Goal: Information Seeking & Learning: Learn about a topic

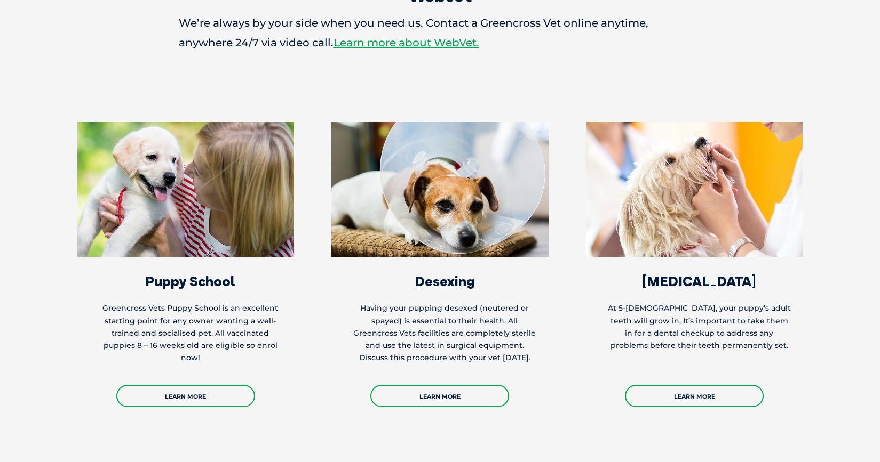
scroll to position [1974, 0]
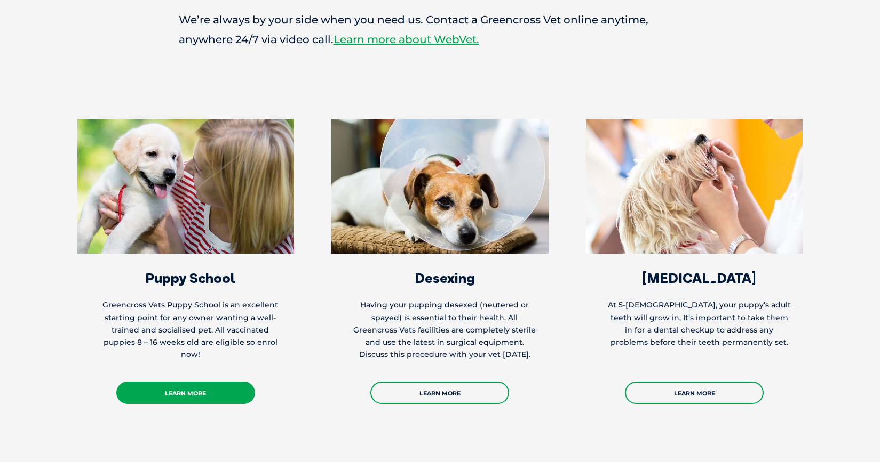
click at [181, 382] on link "Learn More" at bounding box center [185, 393] width 139 height 22
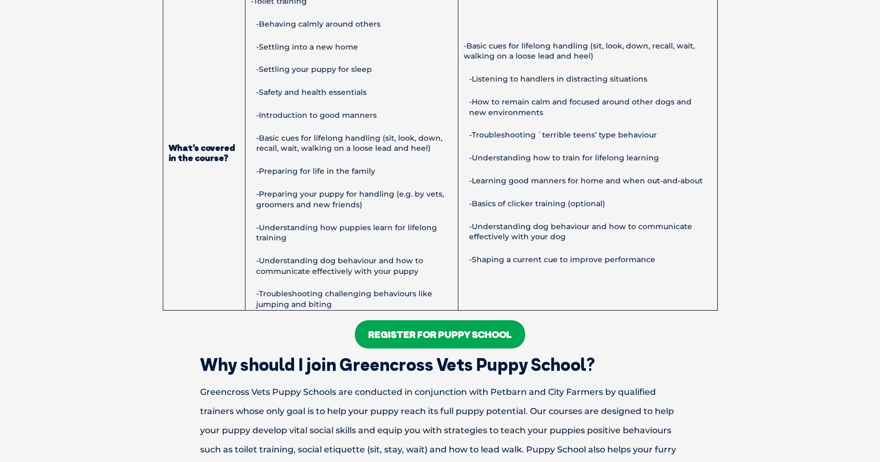
scroll to position [827, 0]
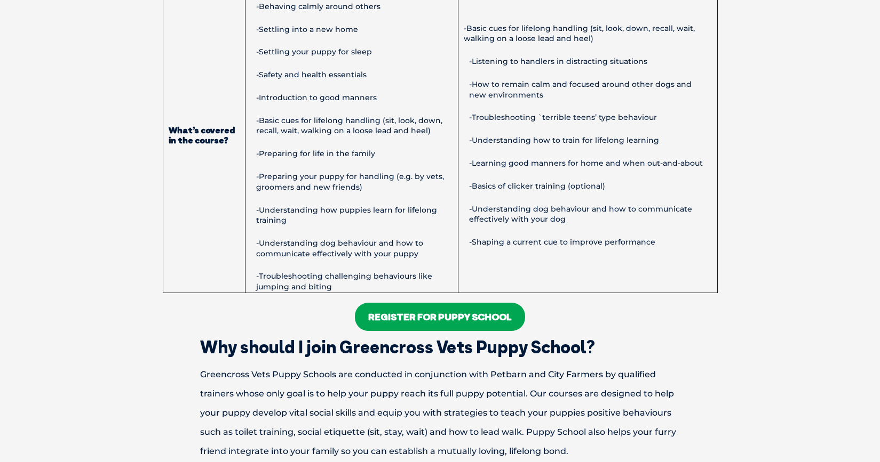
click at [453, 315] on link "Register For Puppy School" at bounding box center [440, 317] width 170 height 28
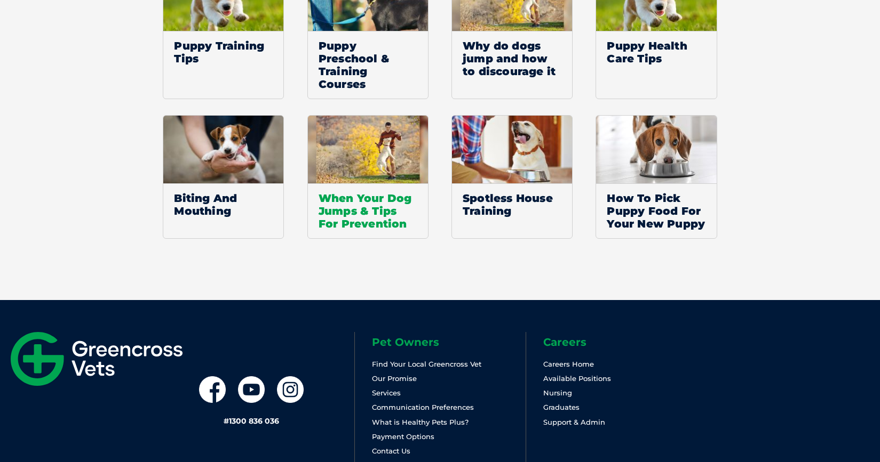
scroll to position [1694, 0]
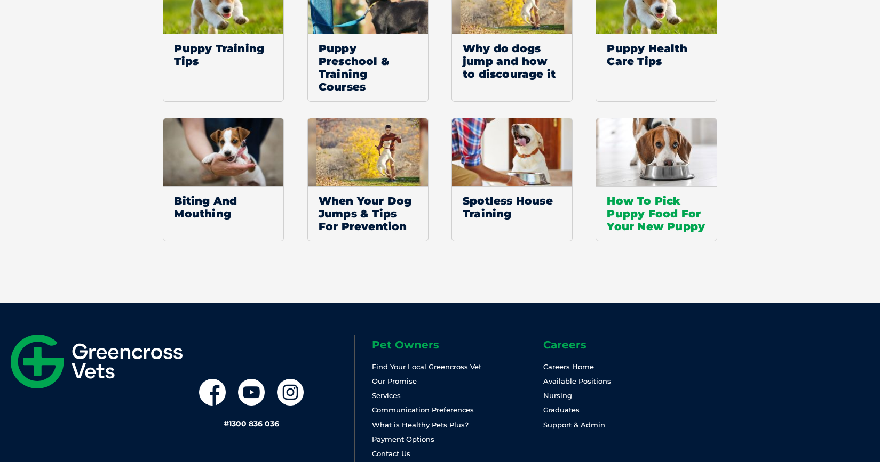
click at [642, 227] on span "How To Pick Puppy Food For Your New Puppy" at bounding box center [656, 213] width 120 height 55
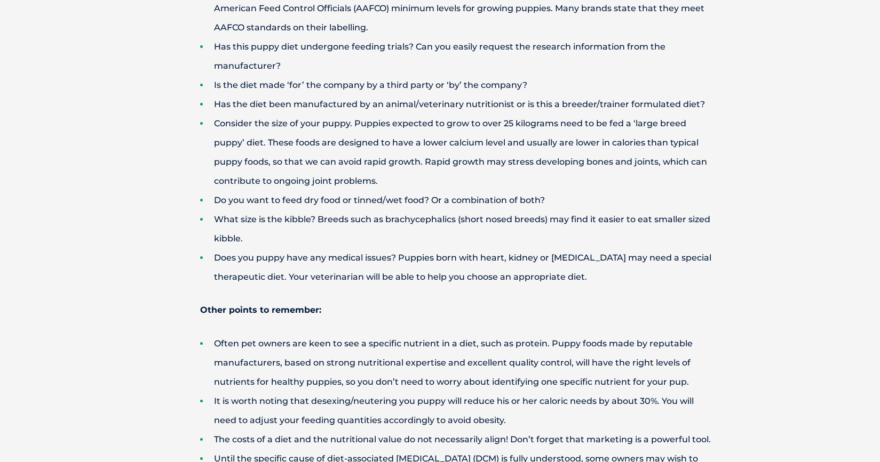
scroll to position [2934, 0]
